Goal: Information Seeking & Learning: Learn about a topic

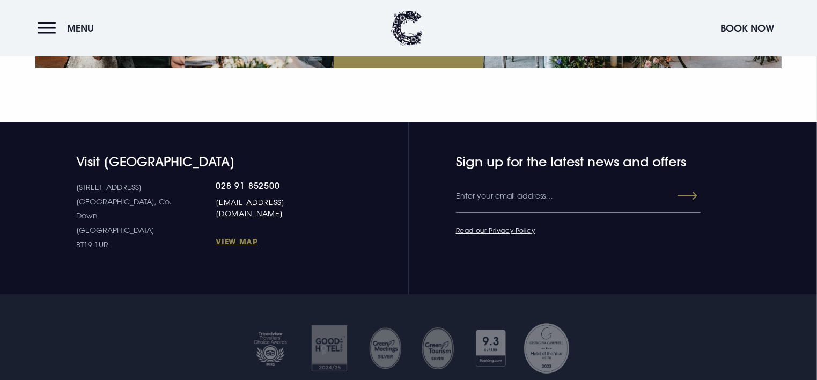
scroll to position [4134, 0]
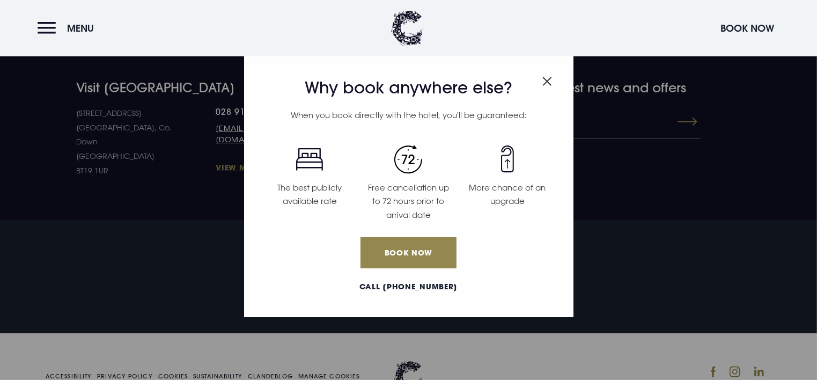
click at [551, 77] on img "Close modal" at bounding box center [548, 81] width 10 height 9
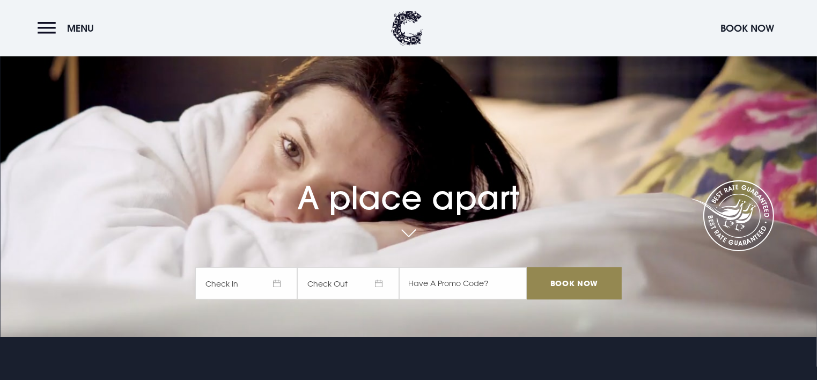
scroll to position [0, 0]
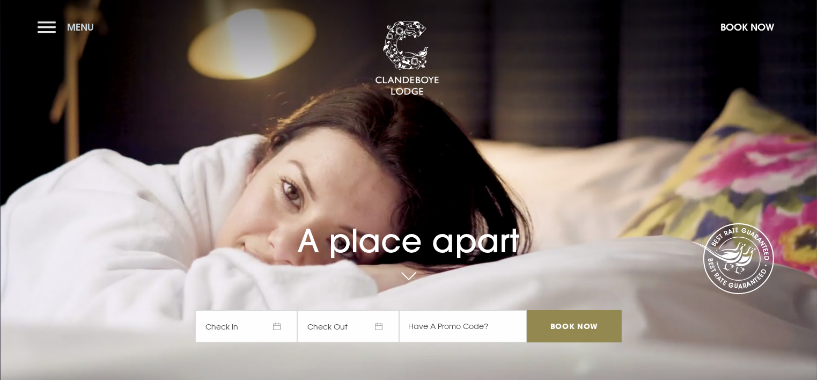
click at [49, 27] on button "Menu" at bounding box center [69, 27] width 62 height 23
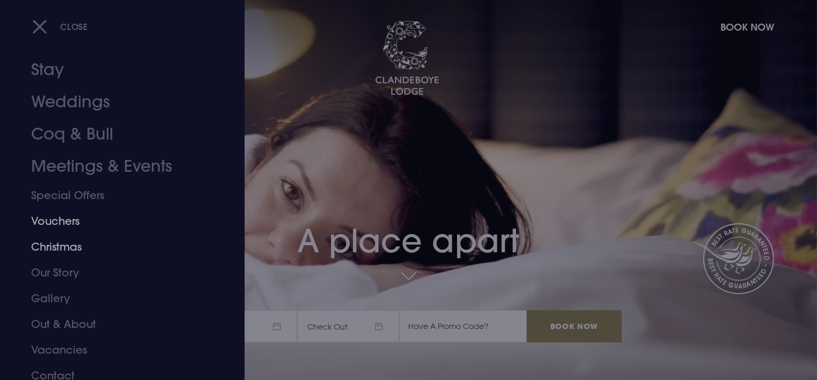
scroll to position [24, 0]
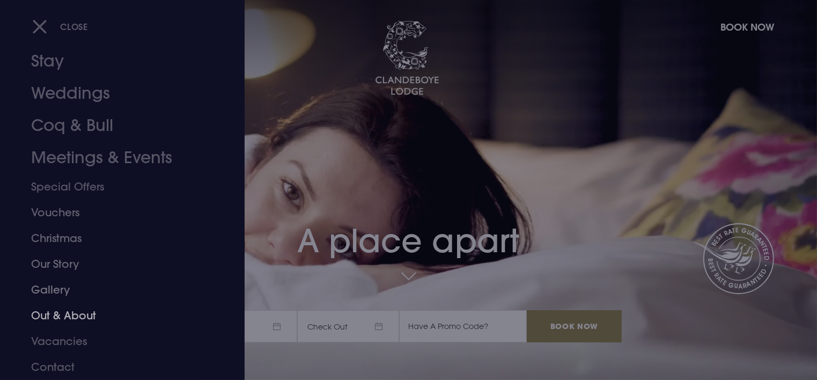
click at [75, 315] on link "Out & About" at bounding box center [116, 316] width 170 height 26
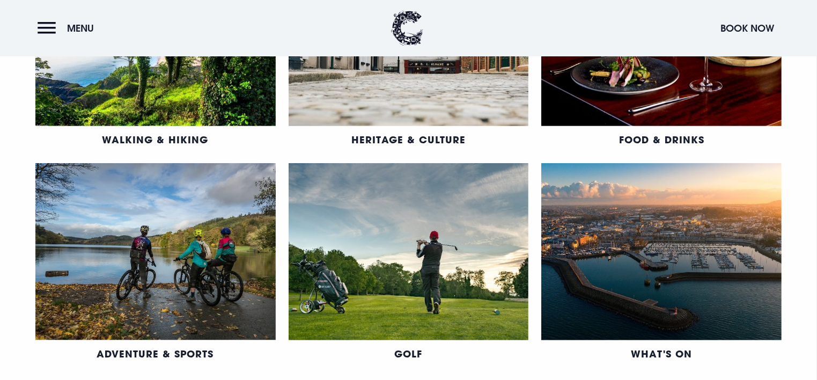
scroll to position [751, 0]
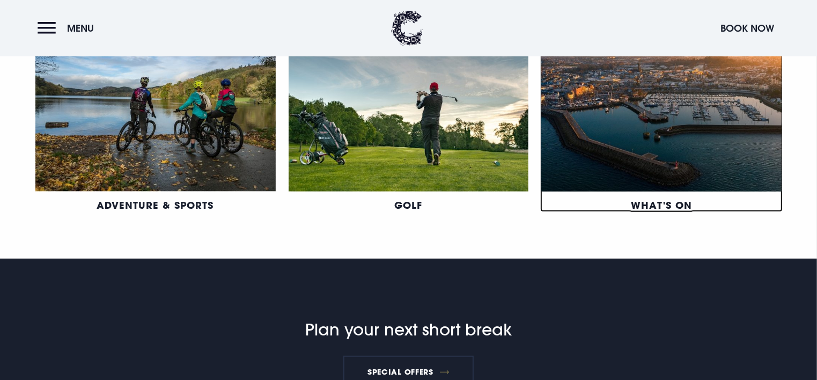
click at [644, 199] on link "What's On" at bounding box center [661, 205] width 61 height 13
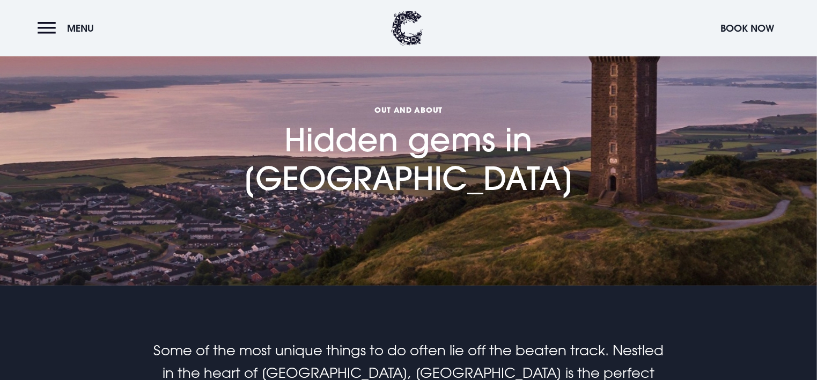
scroll to position [0, 0]
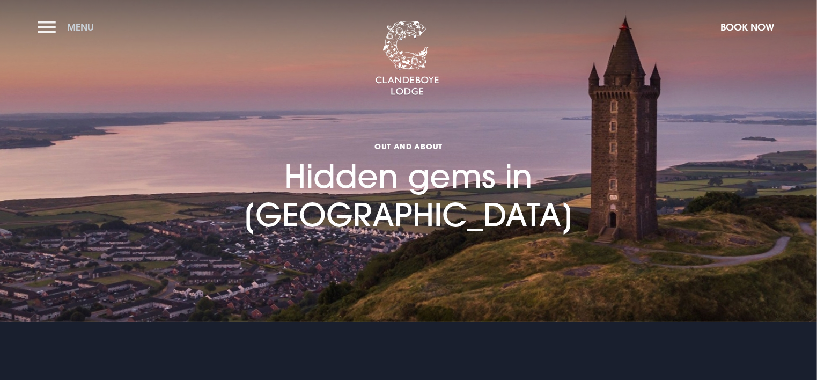
click at [43, 24] on button "Menu" at bounding box center [69, 27] width 62 height 23
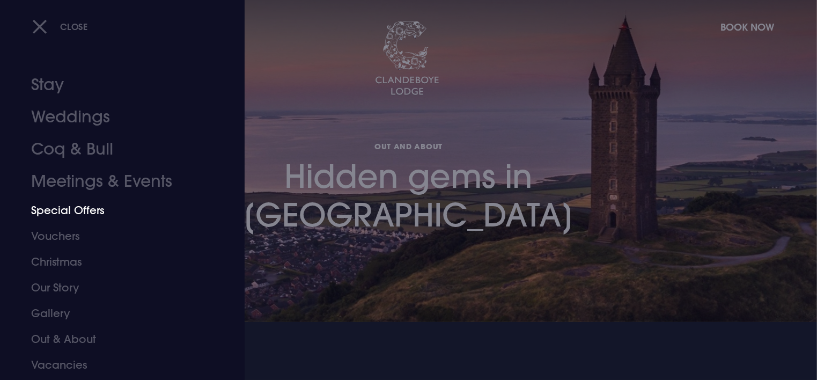
click at [79, 210] on link "Special Offers" at bounding box center [116, 210] width 170 height 26
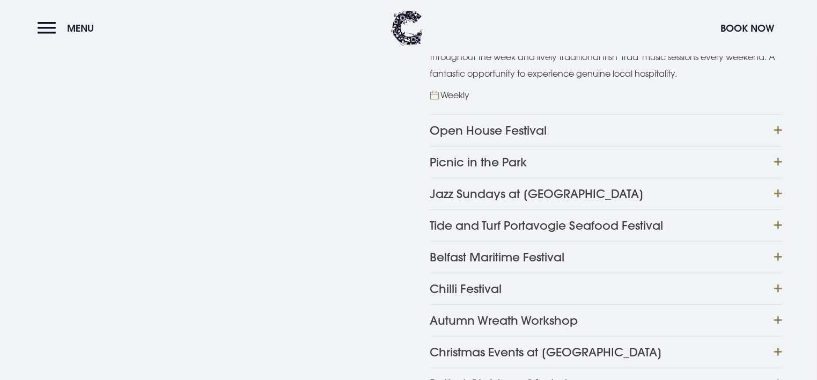
scroll to position [644, 0]
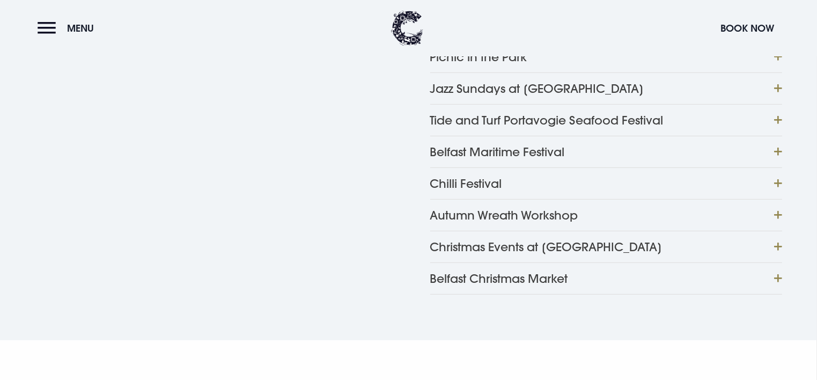
click at [778, 210] on button "Autumn Wreath Workshop" at bounding box center [606, 215] width 352 height 32
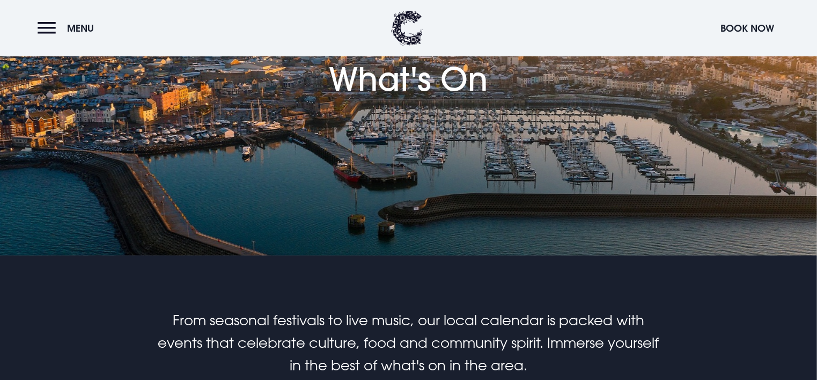
scroll to position [0, 0]
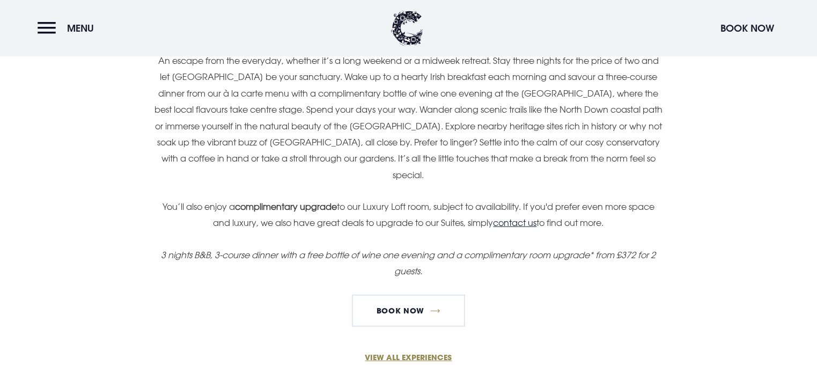
scroll to position [751, 0]
